Goal: Communication & Community: Share content

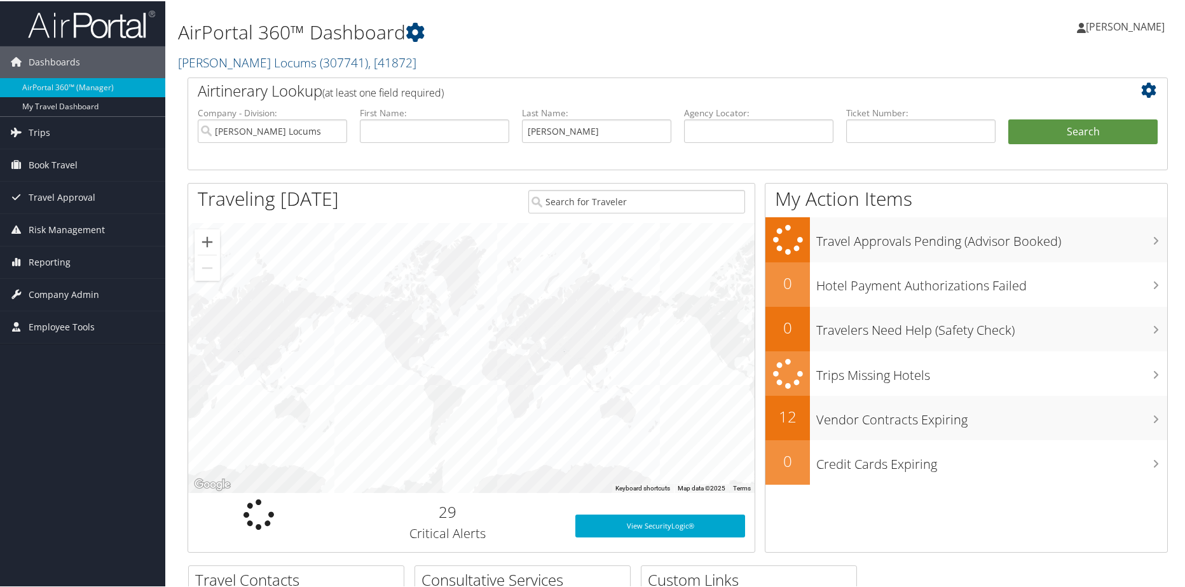
type input "Lyster"
click at [1008, 118] on button "Search" at bounding box center [1082, 130] width 149 height 25
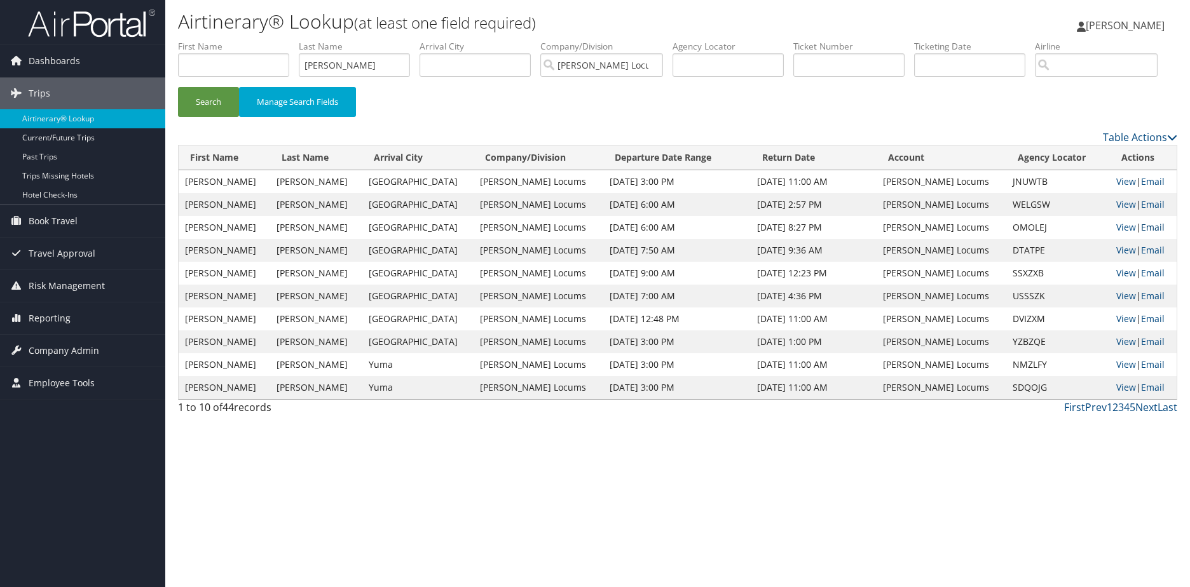
click at [1141, 233] on link "Email" at bounding box center [1153, 227] width 24 height 12
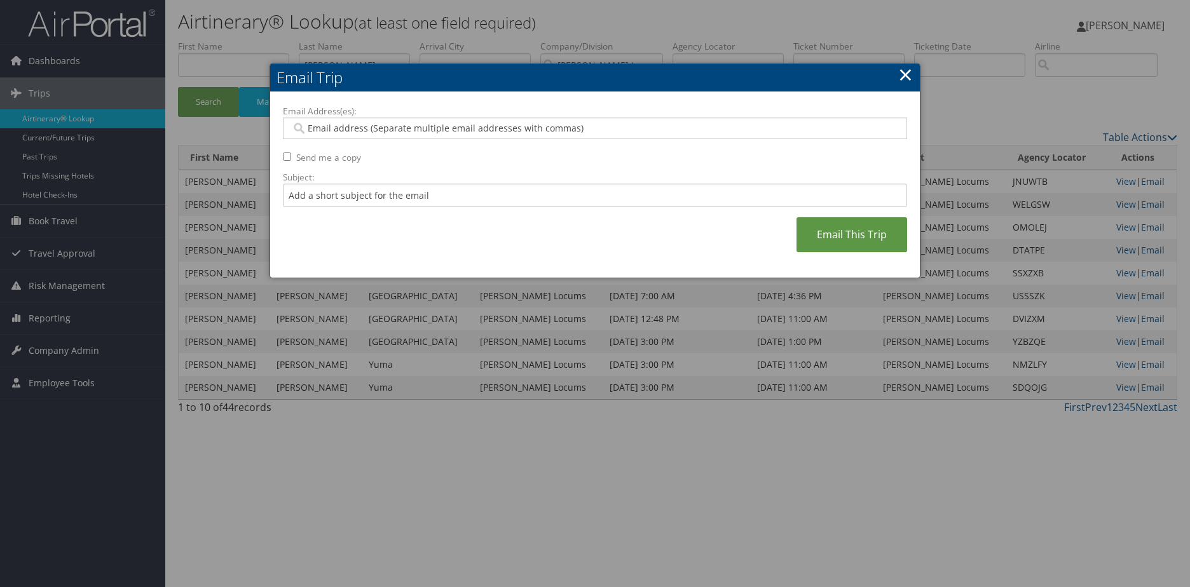
drag, startPoint x: 292, startPoint y: 158, endPoint x: 308, endPoint y: 149, distance: 18.2
click at [292, 158] on div "Email Address(es): Send me a copy Subject: Email This Trip" at bounding box center [595, 185] width 624 height 161
click at [283, 155] on input "Send me a copy" at bounding box center [287, 157] width 8 height 8
checkbox input "true"
click at [331, 124] on input "Email Address(es):" at bounding box center [594, 128] width 607 height 13
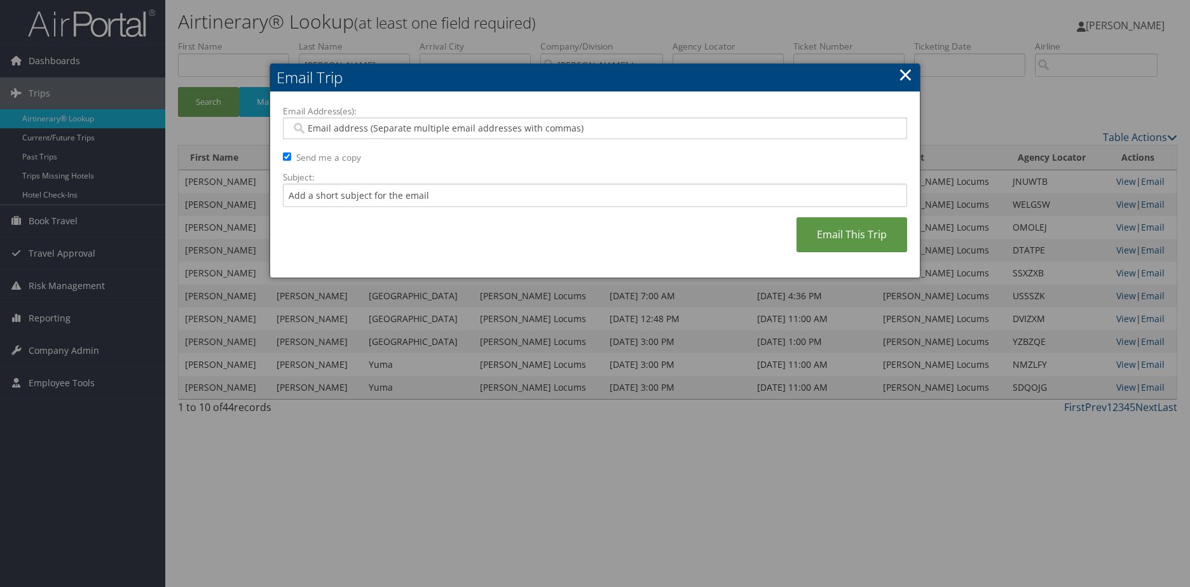
paste input "alex.aleman@hayeslocums.com"
type input "alex.aleman@hayeslocums.com"
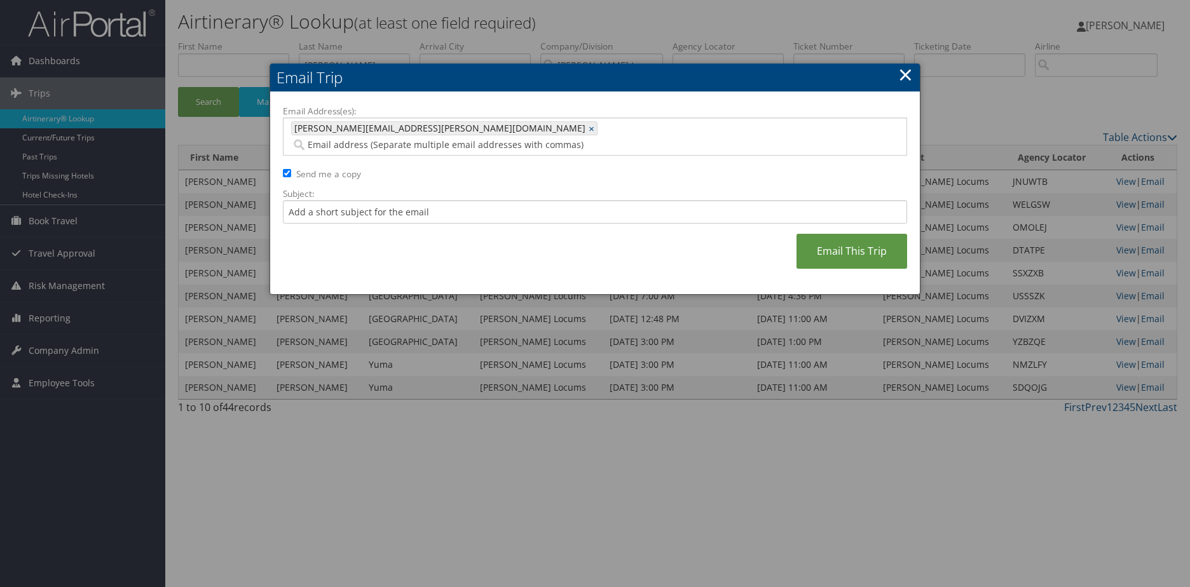
click at [519, 139] on input "Email Address(es):" at bounding box center [519, 145] width 456 height 13
paste input "keeley.casey@hayeslocums.com"
type input "keeley.casey@hayeslocums.com"
type input "alex.aleman@hayeslocums.com, keeley.casey@hayeslocums.com"
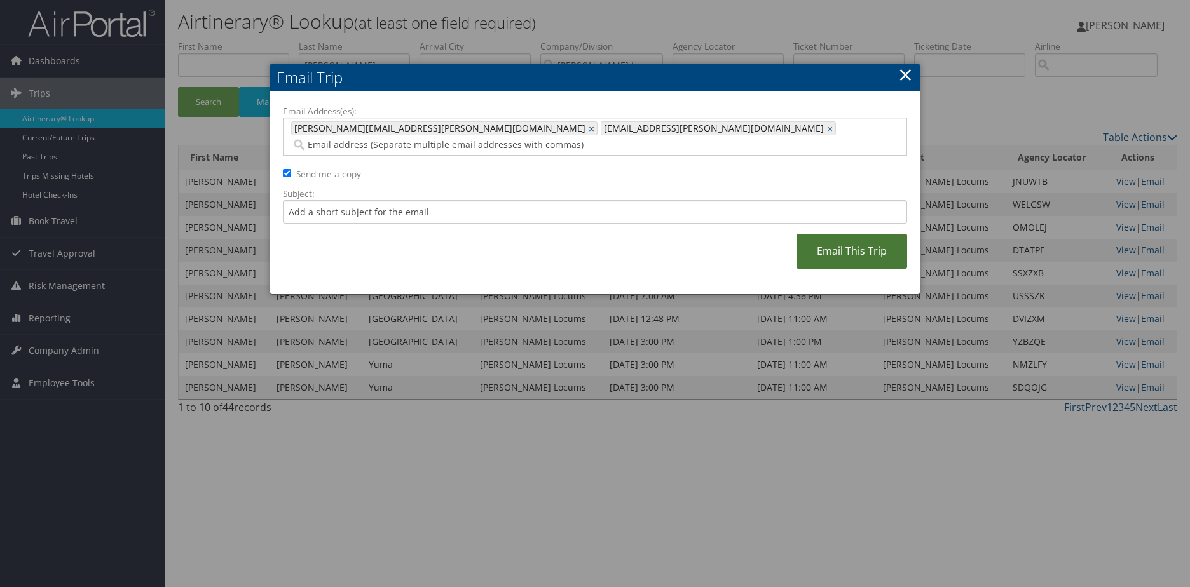
click at [801, 234] on link "Email This Trip" at bounding box center [851, 251] width 111 height 35
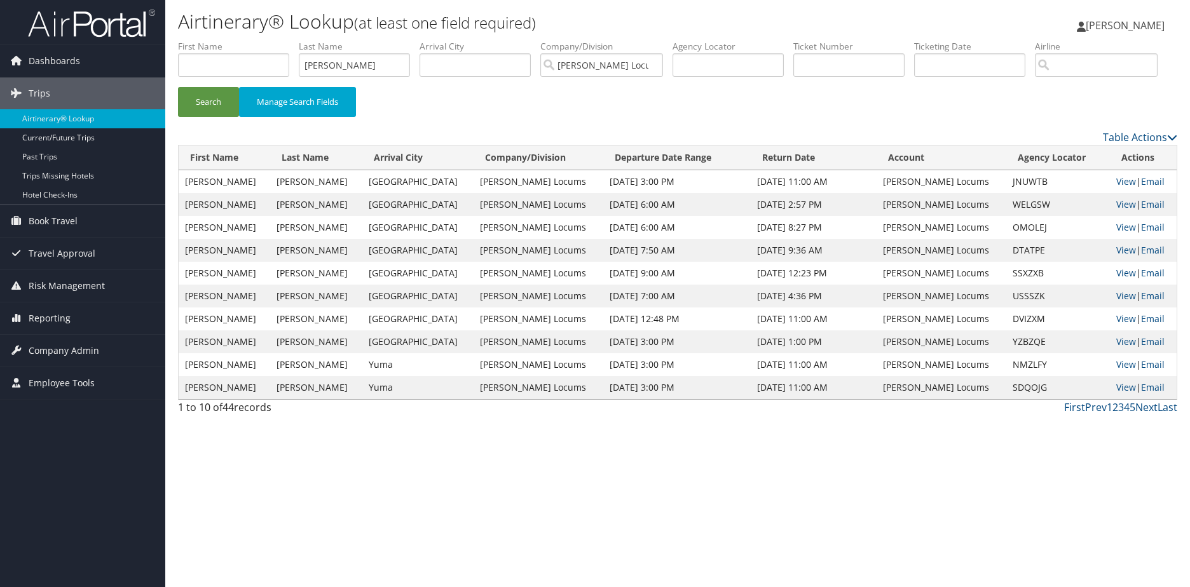
click at [1117, 216] on td "View | Email" at bounding box center [1143, 204] width 67 height 23
click at [1116, 210] on link "View" at bounding box center [1126, 204] width 20 height 12
click at [1116, 233] on link "View" at bounding box center [1126, 227] width 20 height 12
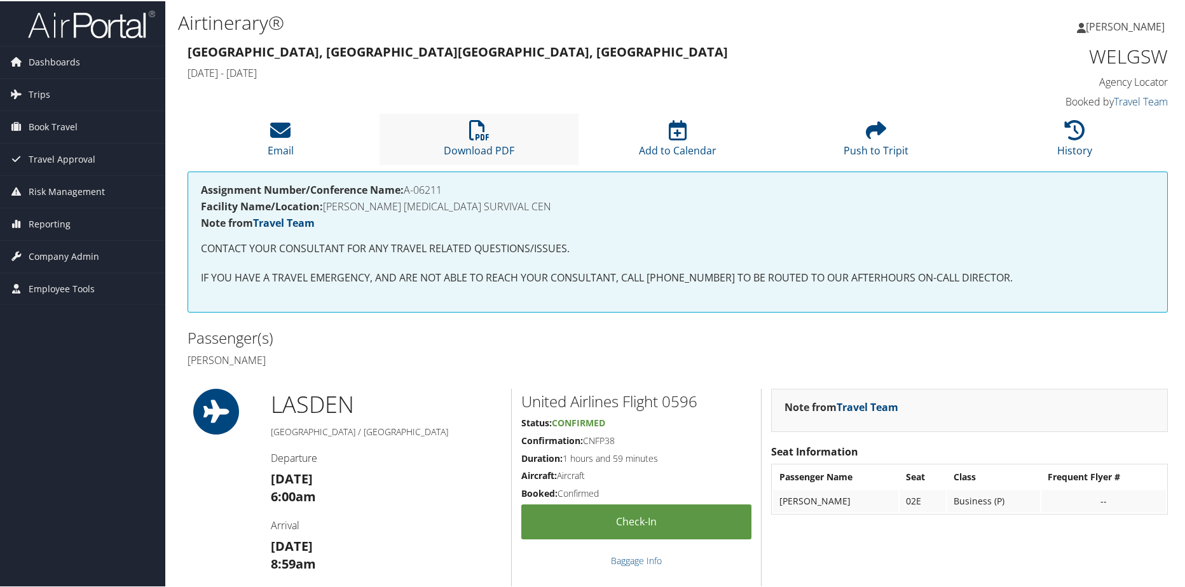
click at [465, 130] on li "Download PDF" at bounding box center [478, 137] width 198 height 51
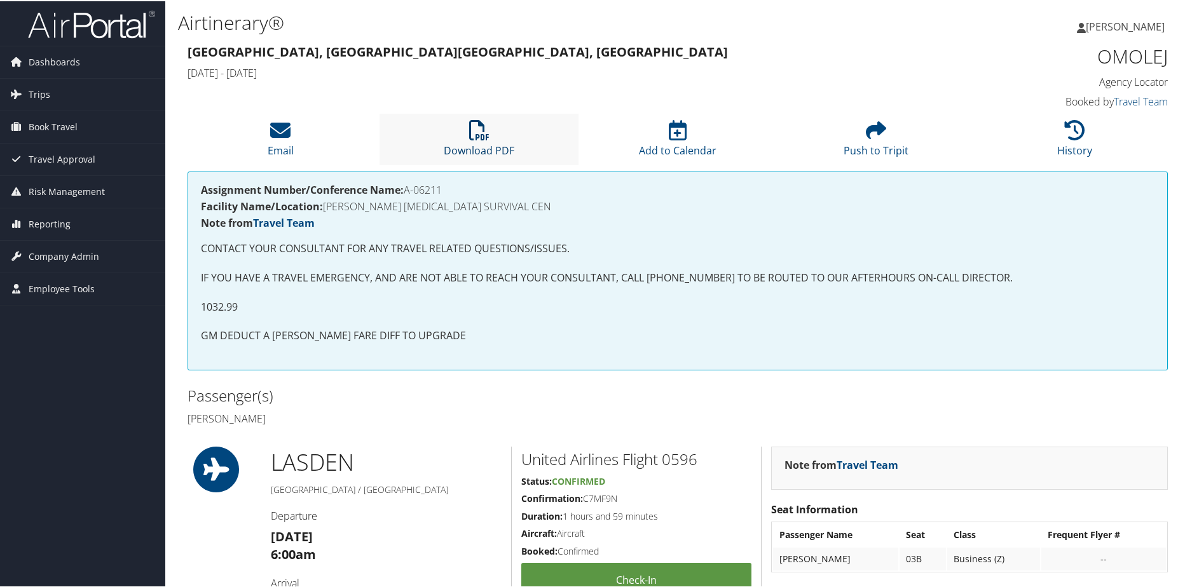
drag, startPoint x: 0, startPoint y: 0, endPoint x: 481, endPoint y: 154, distance: 505.2
click at [481, 154] on link "Download PDF" at bounding box center [479, 141] width 71 height 31
click at [300, 152] on li "Email" at bounding box center [280, 137] width 198 height 51
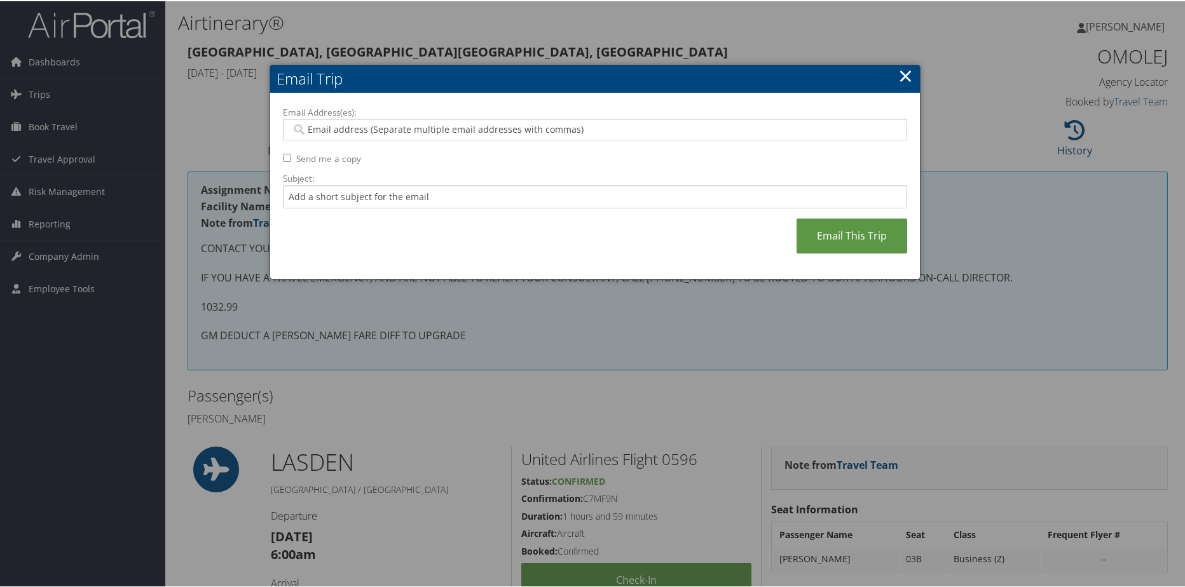
click at [330, 120] on div at bounding box center [595, 129] width 624 height 22
paste input "azoncologist@gmail.com"
type input "azoncologist@gmail.com"
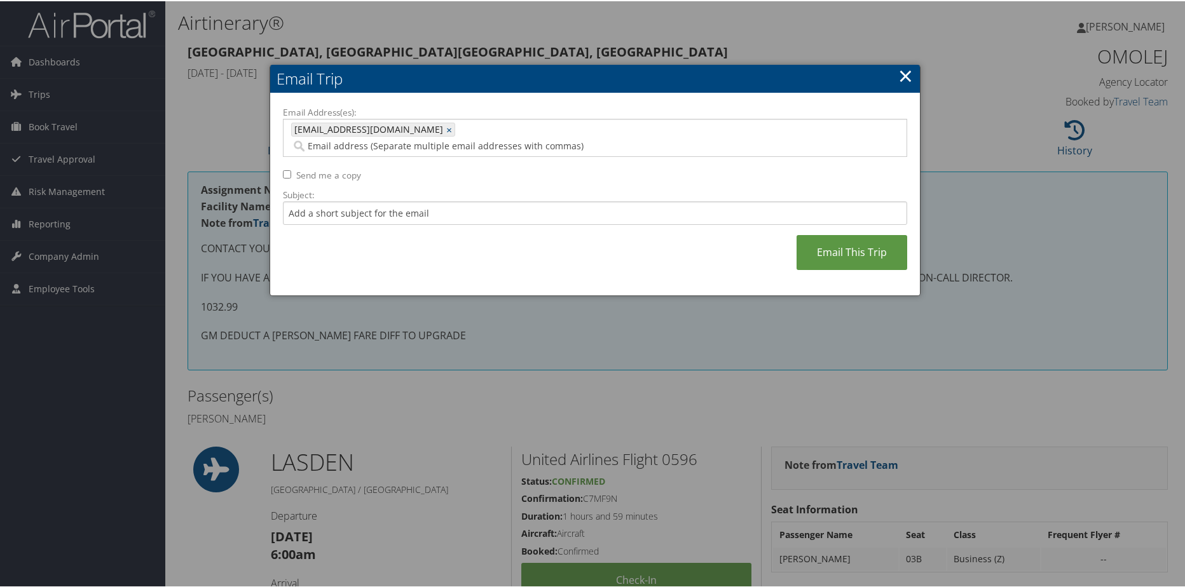
click at [501, 139] on input "Email Address(es):" at bounding box center [534, 145] width 486 height 13
paste input "keeley.casey@hayeslocums.com"
type input "keeley.casey@hayeslocums.com"
type input "azoncologist@gmail.com, keeley.casey@hayeslocums.com"
click at [625, 139] on input "Email Address(es):" at bounding box center [458, 145] width 334 height 13
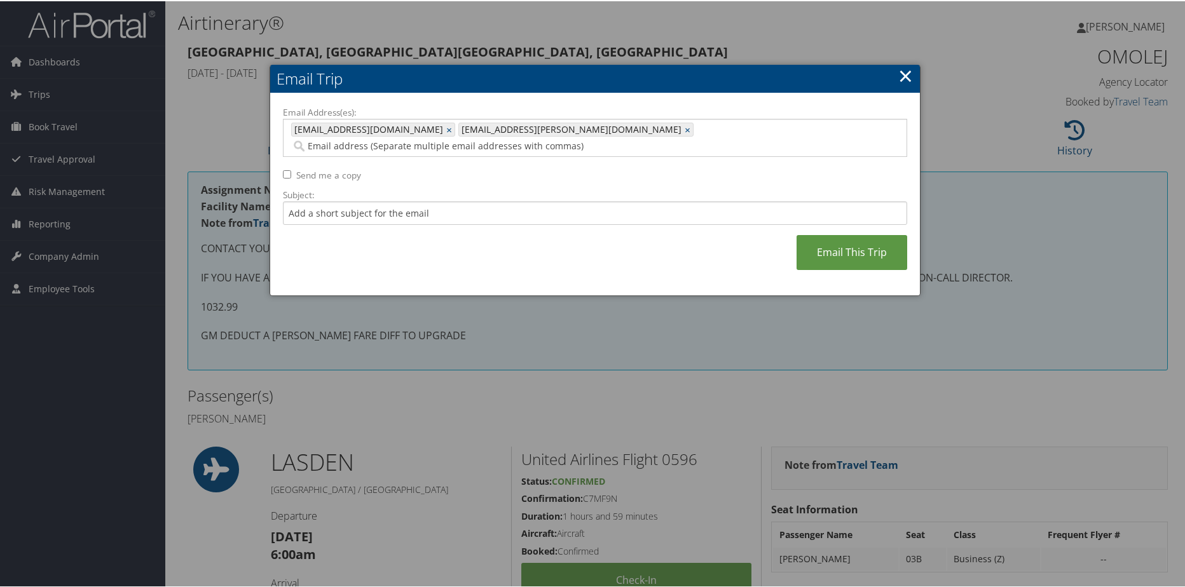
paste input "alex.aleman@hayeslocums.com"
type input "alex.aleman@hayeslocums.com"
type input "azoncologist@gmail.com, keeley.casey@hayeslocums.com, alex.aleman@hayeslocums.c…"
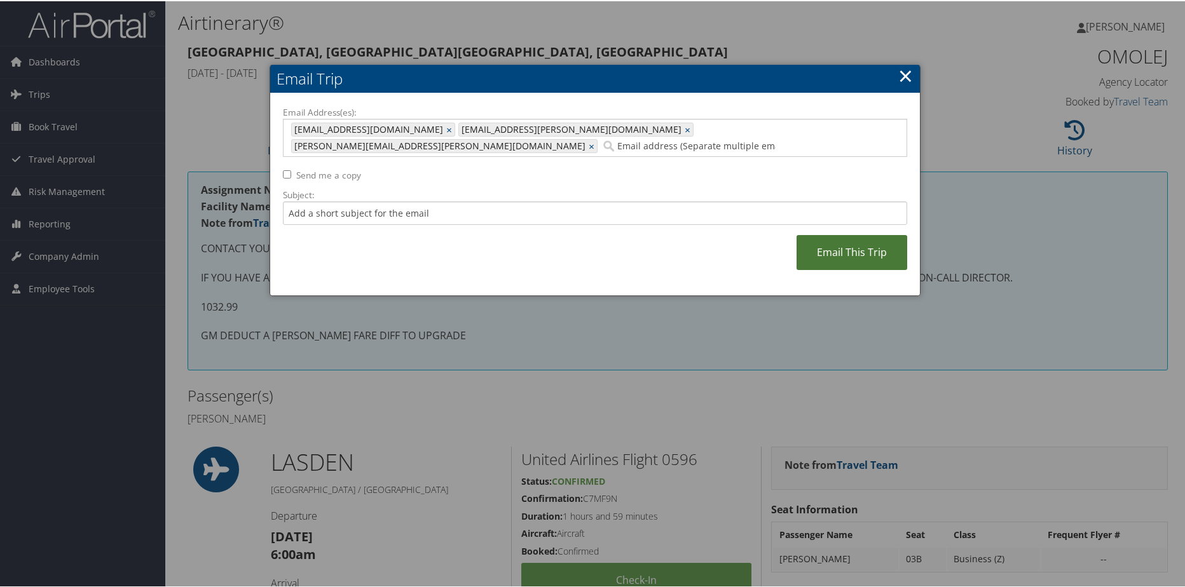
click at [890, 243] on link "Email This Trip" at bounding box center [851, 251] width 111 height 35
